Goal: Browse casually: Explore the website without a specific task or goal

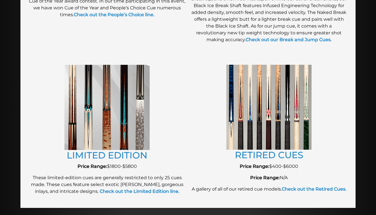
scroll to position [598, 0]
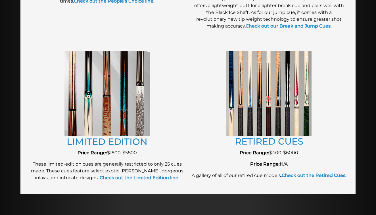
click at [247, 111] on img at bounding box center [268, 93] width 85 height 85
click at [267, 140] on link "RETIRED CUES" at bounding box center [269, 141] width 68 height 11
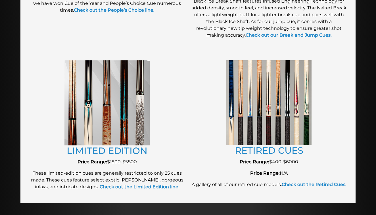
click at [119, 95] on img at bounding box center [106, 102] width 85 height 85
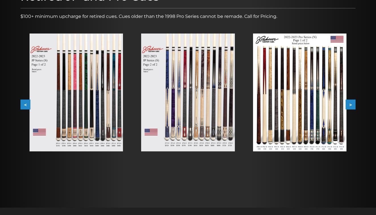
scroll to position [87, 0]
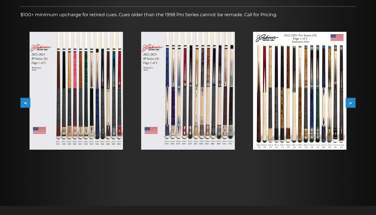
click at [196, 110] on img at bounding box center [187, 91] width 93 height 118
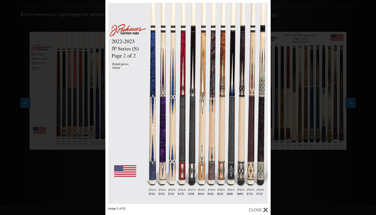
click at [302, 29] on div "Image 5 of 53" at bounding box center [188, 107] width 376 height 215
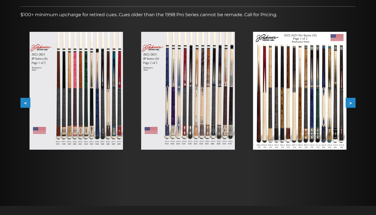
click at [297, 78] on img at bounding box center [299, 91] width 93 height 118
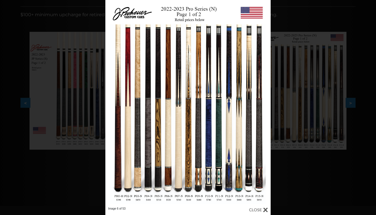
click at [292, 177] on div "Image 6 of 53" at bounding box center [188, 107] width 376 height 215
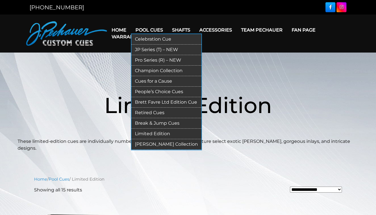
click at [164, 42] on link "Celebration Cue" at bounding box center [166, 39] width 70 height 11
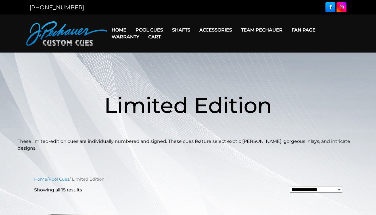
click at [146, 30] on link "Cart" at bounding box center [155, 37] width 22 height 14
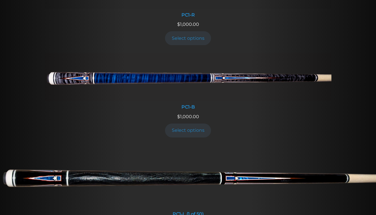
scroll to position [278, 0]
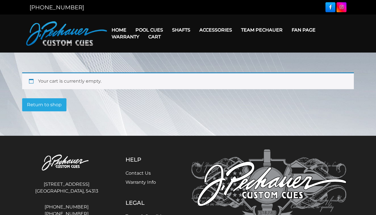
click at [142, 30] on link "Warranty" at bounding box center [125, 37] width 37 height 14
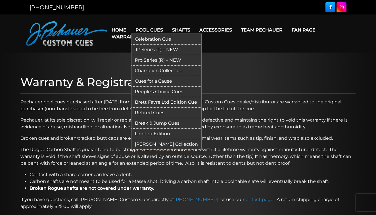
click at [153, 28] on link "Pool Cues" at bounding box center [149, 30] width 37 height 14
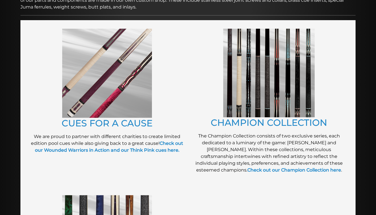
scroll to position [121, 0]
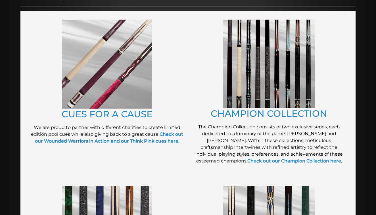
click at [249, 95] on img at bounding box center [268, 64] width 91 height 89
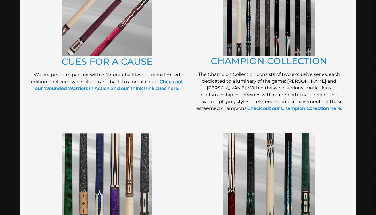
scroll to position [206, 0]
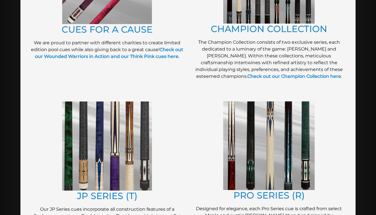
click at [145, 125] on img at bounding box center [107, 145] width 90 height 89
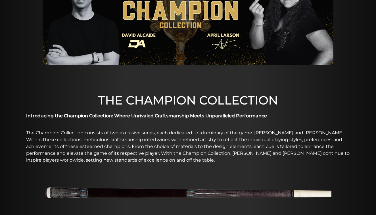
scroll to position [70, 0]
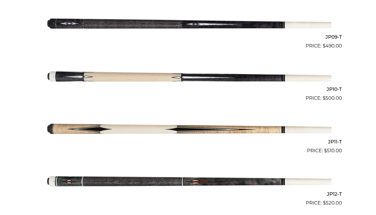
scroll to position [588, 0]
